Goal: Information Seeking & Learning: Learn about a topic

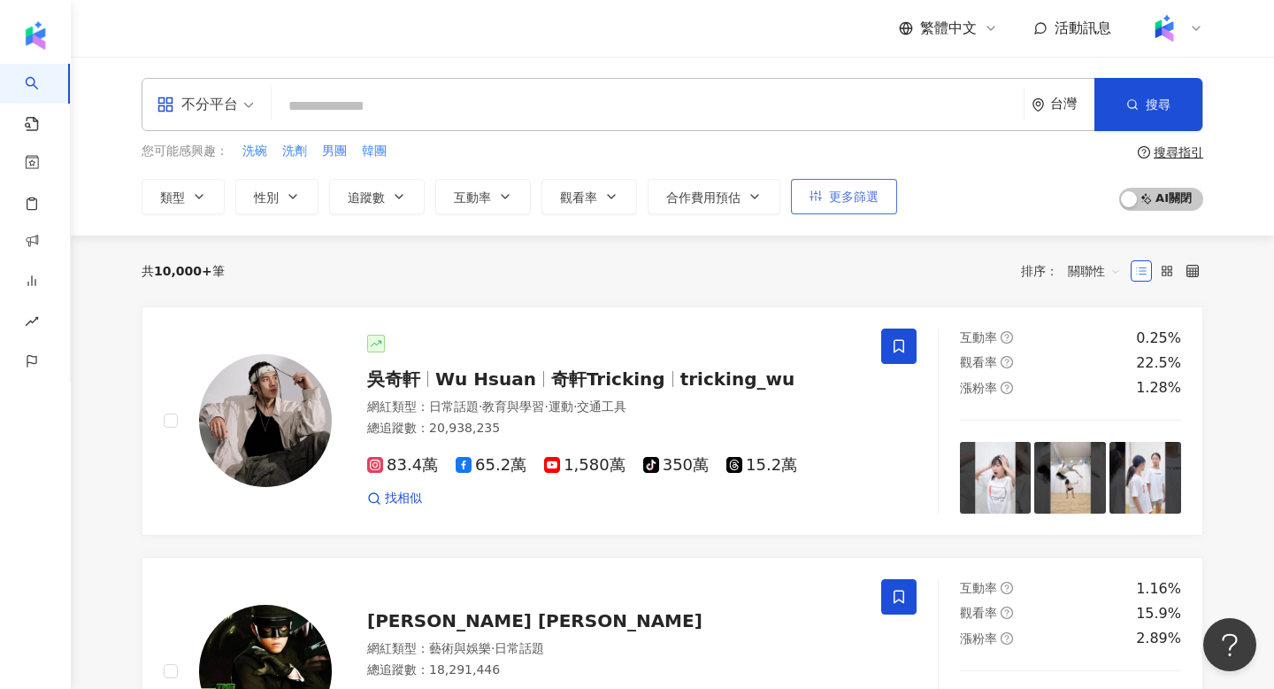
click at [862, 206] on button "更多篩選" at bounding box center [844, 196] width 106 height 35
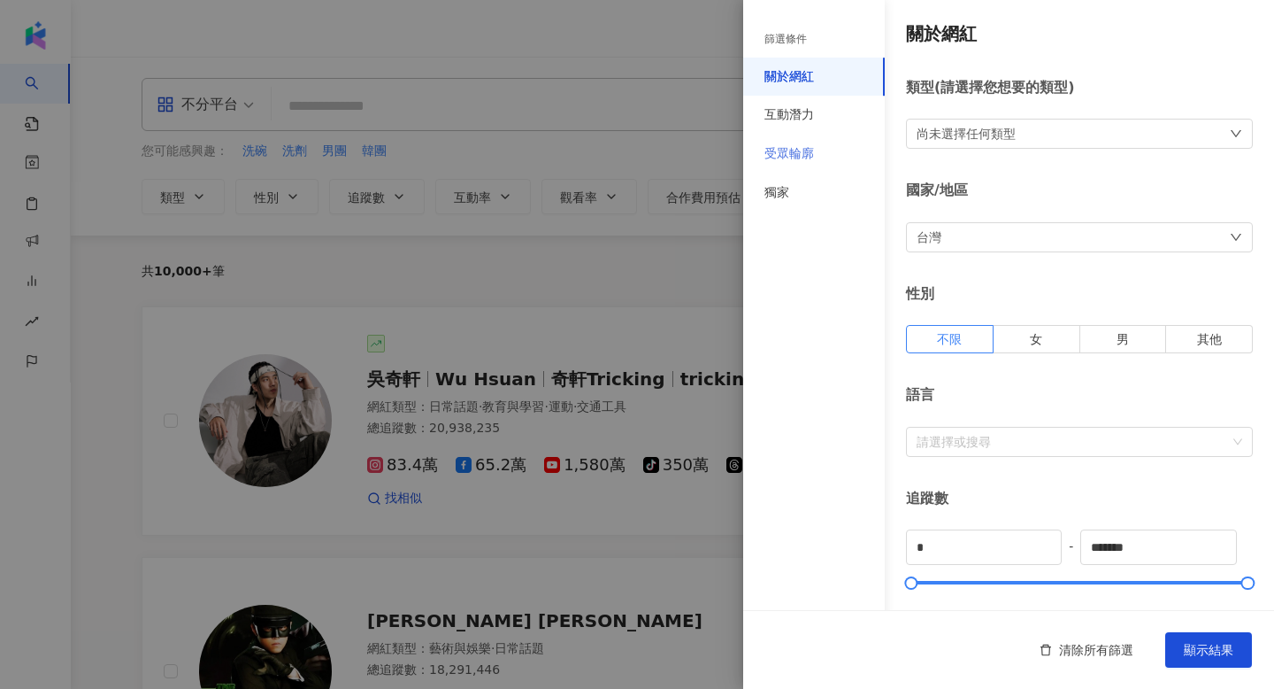
click at [829, 150] on div "受眾輪廓" at bounding box center [814, 154] width 142 height 39
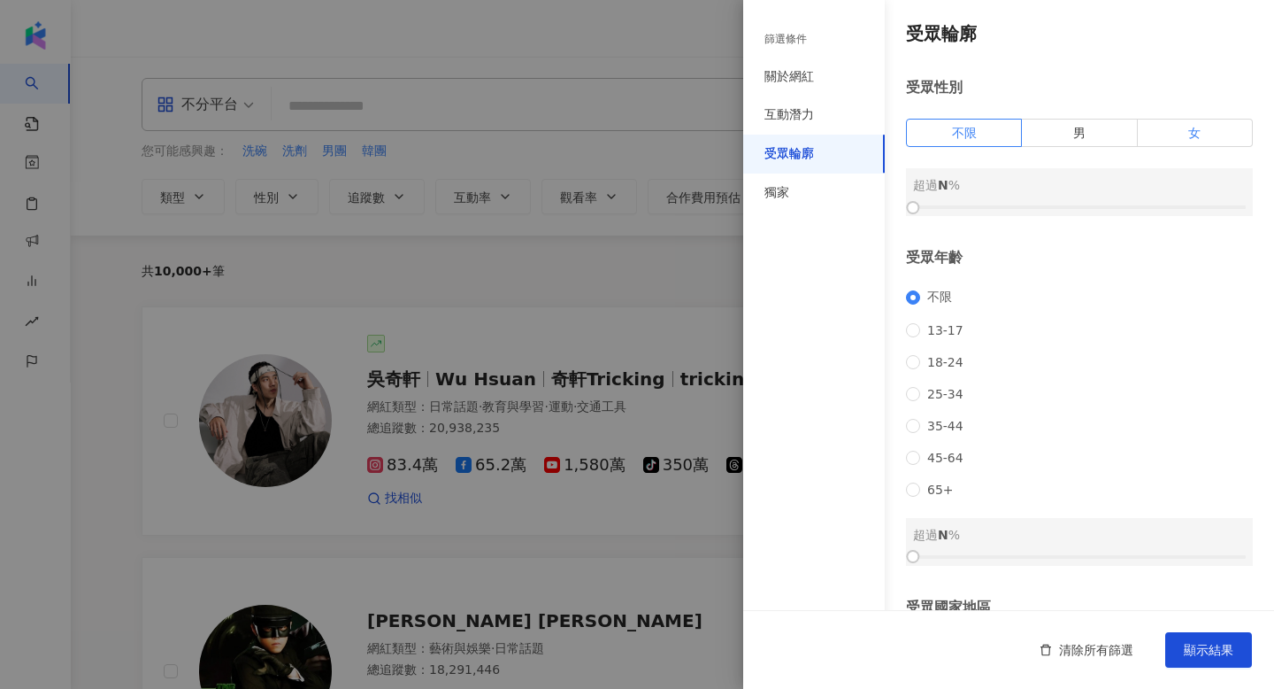
click at [1174, 136] on label "女" at bounding box center [1195, 133] width 115 height 28
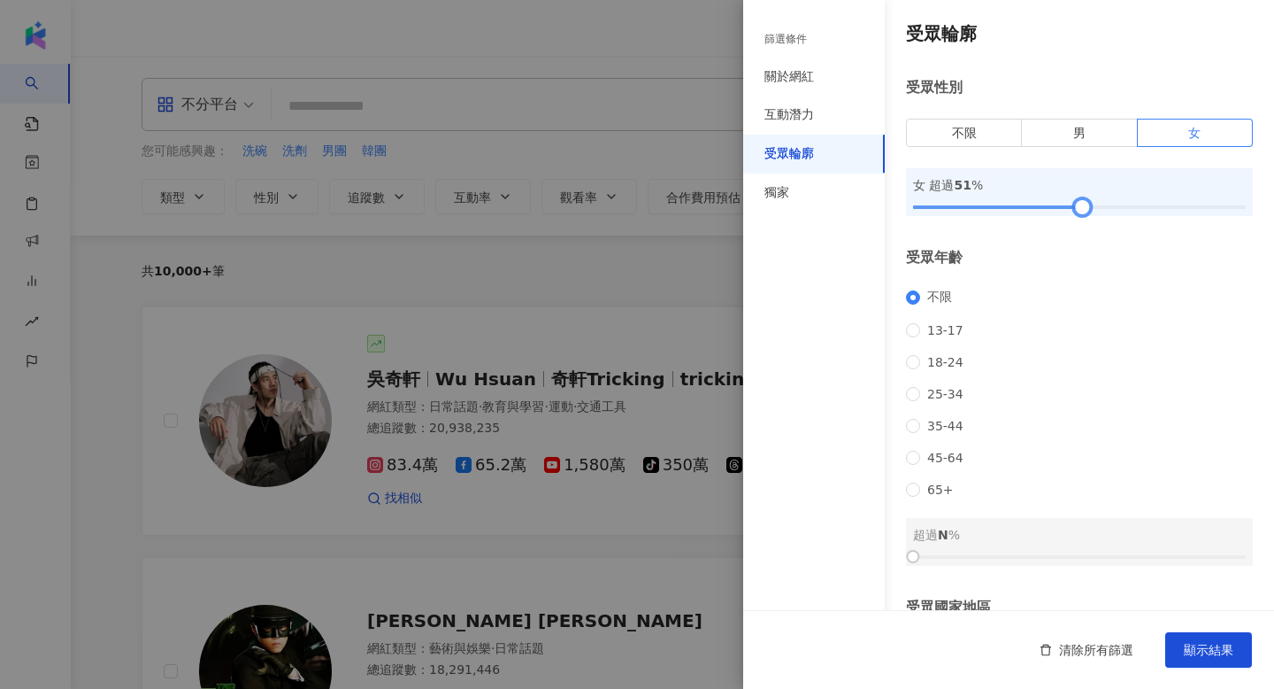
drag, startPoint x: 918, startPoint y: 206, endPoint x: 1089, endPoint y: 211, distance: 170.9
click at [1088, 211] on div at bounding box center [1083, 208] width 10 height 10
click at [1267, 251] on div "受眾輪廓 受眾性別 不限 男 女 女 超過 51 % 受眾年齡 不限 [PHONE_NUMBER] [PHONE_NUMBER] 45-64 65+ 超過 N…" at bounding box center [1008, 379] width 531 height 759
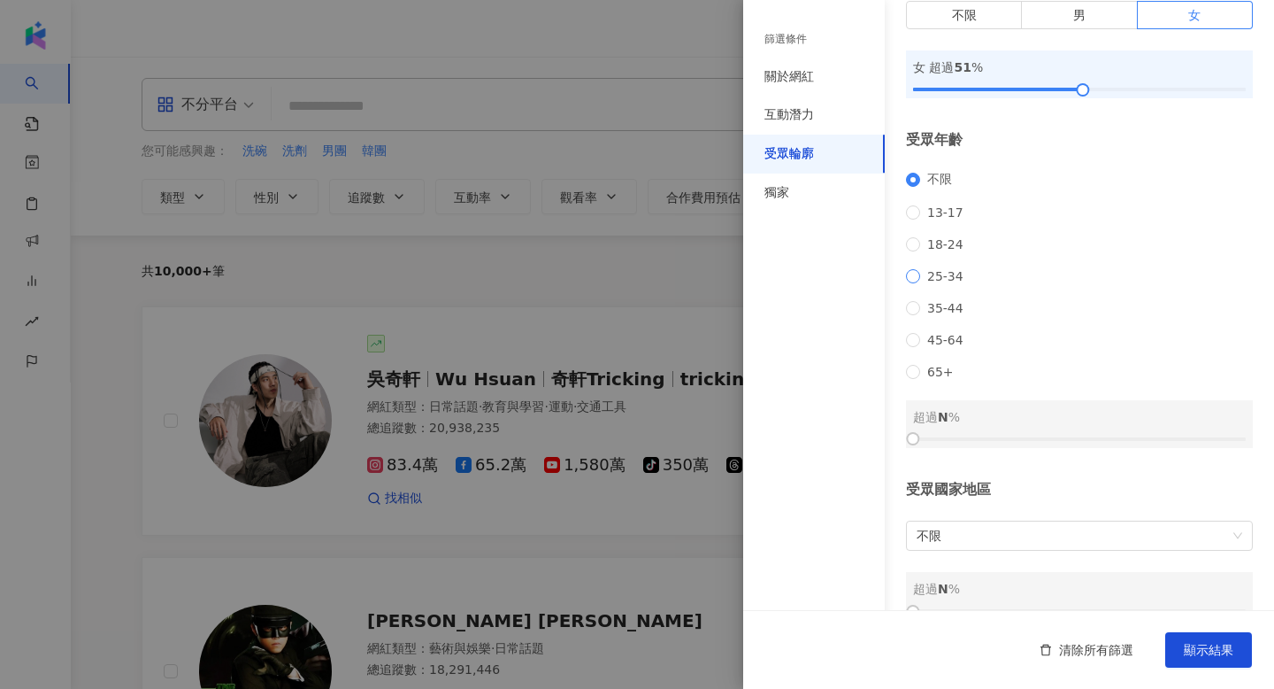
click at [936, 283] on span "25-34" at bounding box center [945, 276] width 50 height 14
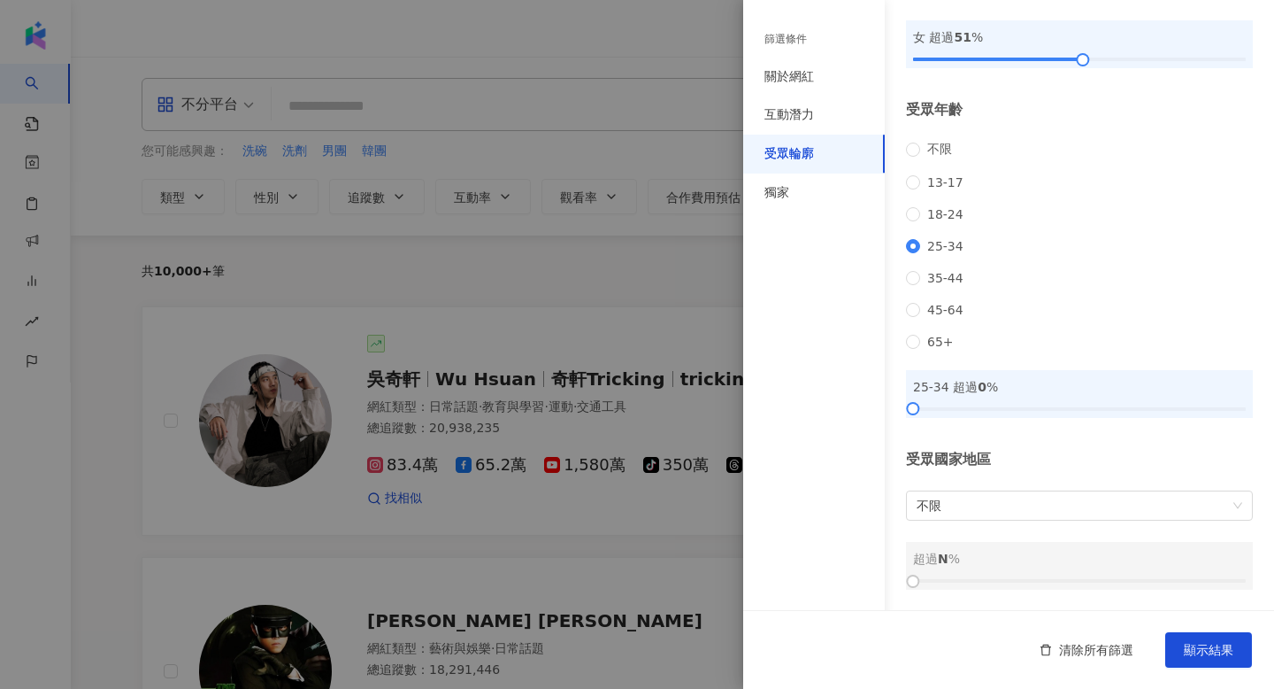
scroll to position [174, 0]
drag, startPoint x: 920, startPoint y: 417, endPoint x: 1067, endPoint y: 413, distance: 147.0
click at [1065, 413] on div at bounding box center [1060, 409] width 10 height 10
click at [1256, 443] on div "受眾輪廓 受眾性別 不限 男 女 女 超過 51 % 受眾年齡 不限 [PHONE_NUMBER] [PHONE_NUMBER] 45-64 65+ 25-3…" at bounding box center [1008, 231] width 531 height 759
click at [507, 109] on div at bounding box center [637, 344] width 1274 height 689
